Goal: Task Accomplishment & Management: Use online tool/utility

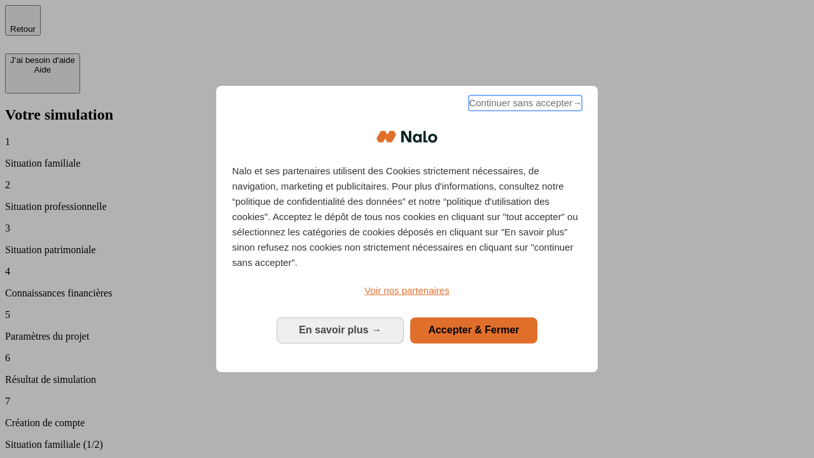
click at [524, 105] on span "Continuer sans accepter →" at bounding box center [525, 102] width 113 height 15
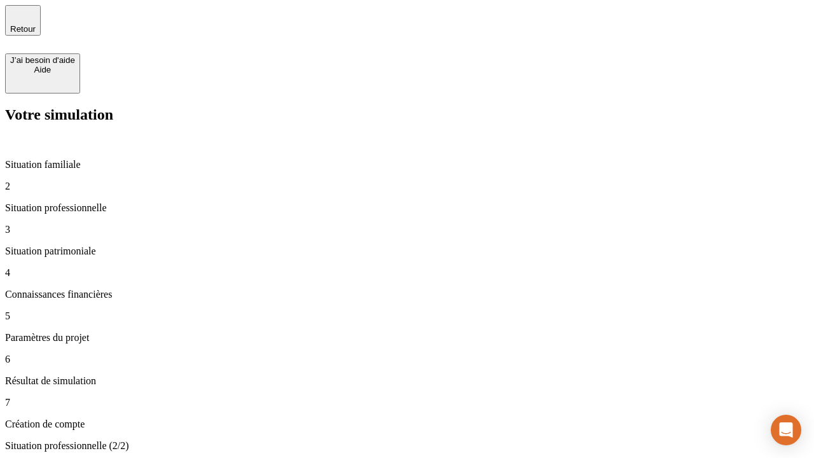
type input "70 000"
type input "1 000"
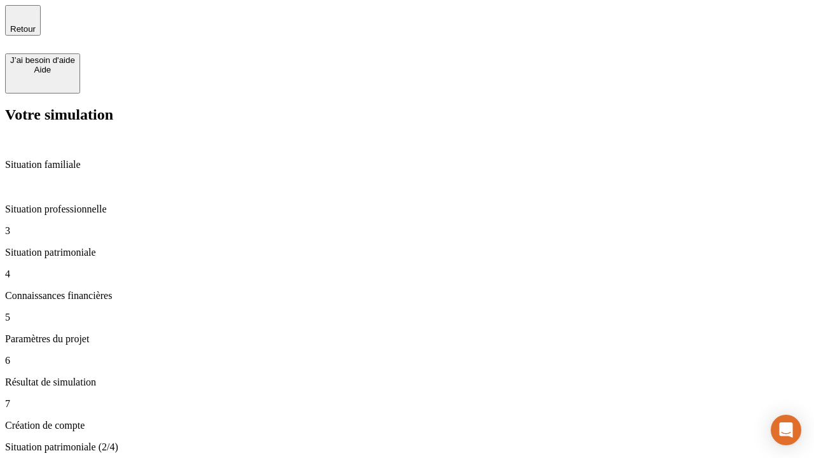
type input "800"
type input "6"
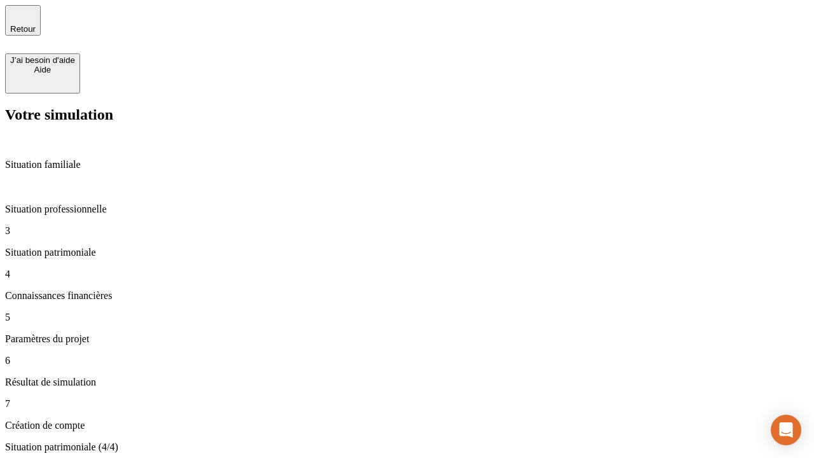
type input "400"
type input "3"
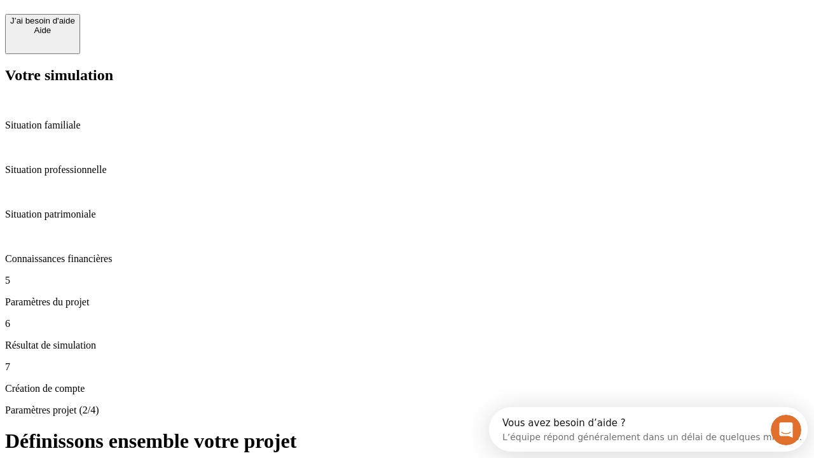
scroll to position [24, 0]
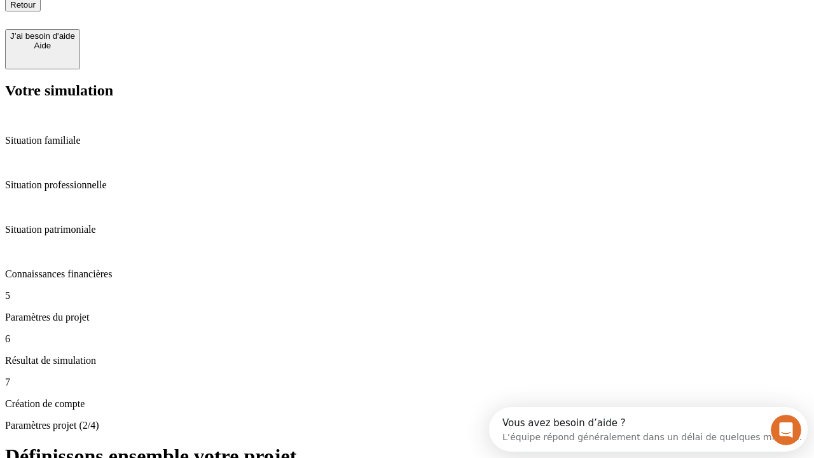
type input "35"
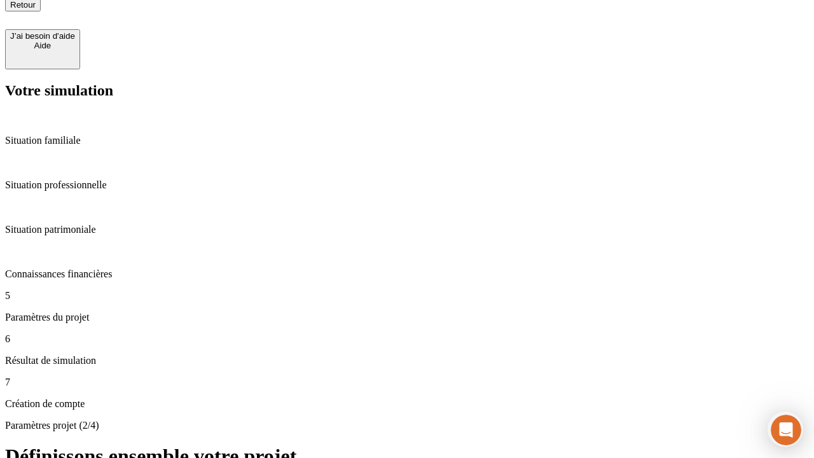
type input "500"
type input "640"
